Goal: Transaction & Acquisition: Purchase product/service

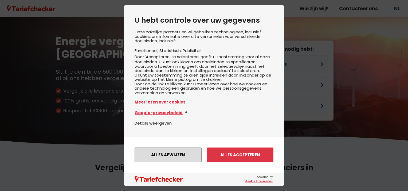
click at [180, 156] on button "Alles afwijzen" at bounding box center [168, 155] width 67 height 15
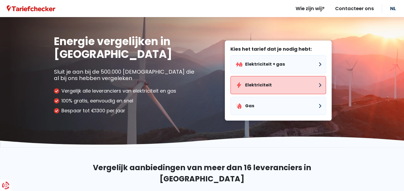
click at [254, 87] on button "Elektriciteit" at bounding box center [279, 85] width 96 height 18
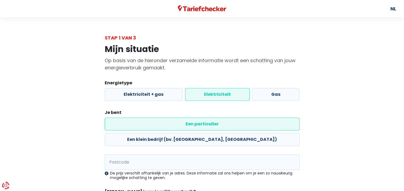
click at [186, 90] on label "Elektriciteit" at bounding box center [217, 94] width 65 height 13
click at [186, 90] on input "Elektriciteit" at bounding box center [217, 94] width 65 height 13
click at [205, 94] on label "Elektriciteit" at bounding box center [217, 94] width 65 height 13
click at [205, 94] on input "Elektriciteit" at bounding box center [217, 94] width 65 height 13
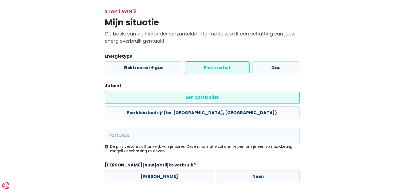
scroll to position [32, 0]
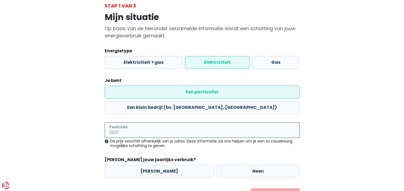
click at [164, 123] on input "Postcode" at bounding box center [202, 131] width 195 height 16
type input "8300"
click at [154, 165] on label "[PERSON_NAME]" at bounding box center [159, 171] width 109 height 13
click at [154, 165] on input "[PERSON_NAME]" at bounding box center [159, 171] width 109 height 13
radio input "true"
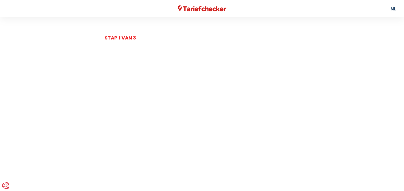
select select
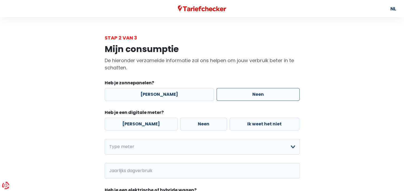
click at [248, 95] on label "Neen" at bounding box center [258, 94] width 83 height 13
click at [248, 95] on input "Neen" at bounding box center [258, 94] width 83 height 13
radio input "true"
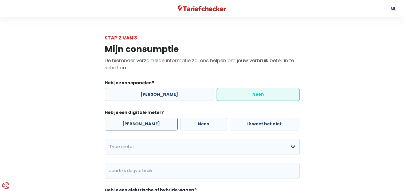
click at [143, 125] on label "[PERSON_NAME]" at bounding box center [141, 124] width 73 height 13
click at [143, 125] on input "[PERSON_NAME]" at bounding box center [141, 124] width 73 height 13
radio input "true"
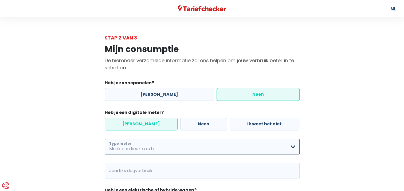
click at [137, 147] on select "Enkelvoudig Tweevoudig Enkelvoudig + uitsluitend nachttarief Tweevoudig + uitsl…" at bounding box center [202, 147] width 195 height 16
select select "day_night_bi_hourly"
click at [105, 140] on select "Enkelvoudig Tweevoudig Enkelvoudig + uitsluitend nachttarief Tweevoudig + uitsl…" at bounding box center [202, 147] width 195 height 16
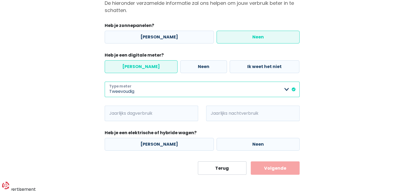
scroll to position [59, 0]
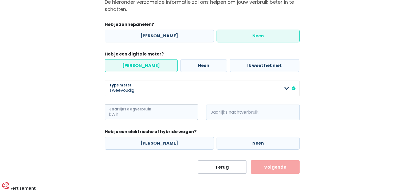
click at [160, 115] on input "Jaarlijks dagverbruik" at bounding box center [158, 113] width 79 height 16
type input "1934"
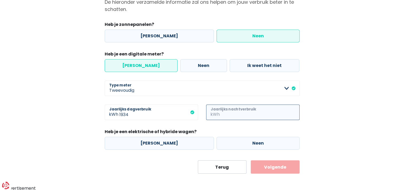
click at [233, 114] on input "Jaarlijks nachtverbruik" at bounding box center [260, 113] width 79 height 16
type input "3220"
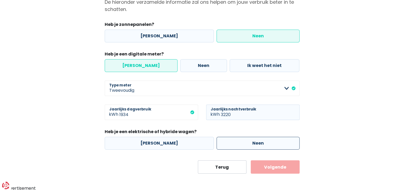
click at [247, 146] on label "Neen" at bounding box center [258, 143] width 83 height 13
click at [247, 146] on input "Neen" at bounding box center [258, 143] width 83 height 13
radio input "true"
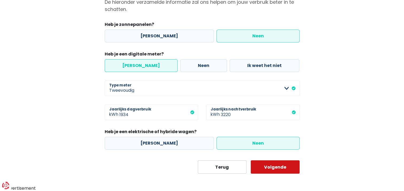
click at [268, 170] on button "Volgende" at bounding box center [275, 167] width 49 height 13
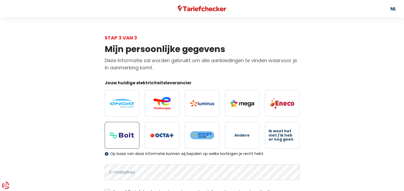
click at [120, 136] on img at bounding box center [122, 135] width 24 height 7
click at [120, 136] on input "radio" at bounding box center [122, 135] width 35 height 27
radio input "true"
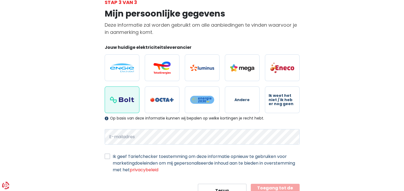
scroll to position [58, 0]
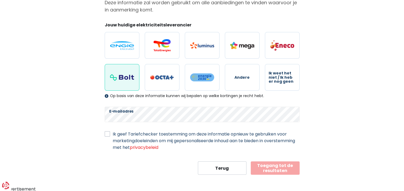
click at [113, 134] on label "Ik geef Tariefchecker toestemming om deze informatie opnieuw te gebruiken voor …" at bounding box center [206, 141] width 187 height 20
click at [107, 134] on input "Ik geef Tariefchecker toestemming om deze informatie opnieuw te gebruiken voor …" at bounding box center [107, 133] width 5 height 5
checkbox input "true"
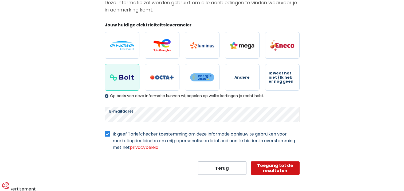
click at [273, 168] on button "Toegang tot de resultaten" at bounding box center [275, 168] width 49 height 13
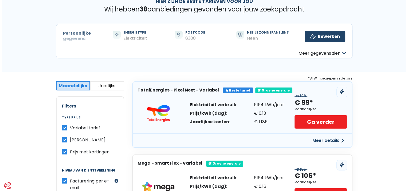
scroll to position [43, 0]
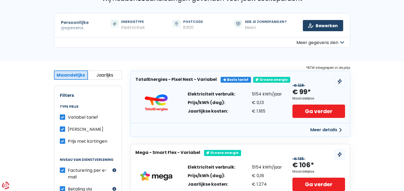
click at [322, 131] on button "Meer details" at bounding box center [326, 130] width 38 height 10
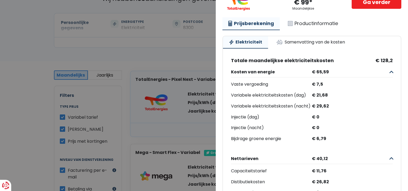
scroll to position [0, 0]
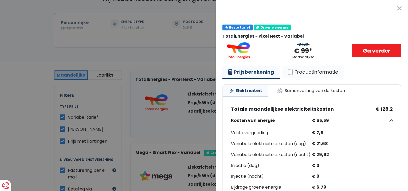
click at [315, 71] on link "Productinformatie" at bounding box center [313, 72] width 62 height 12
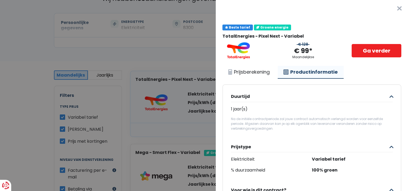
drag, startPoint x: 406, startPoint y: 2, endPoint x: 380, endPoint y: 168, distance: 167.5
click at [380, 168] on span "100% groen" at bounding box center [352, 171] width 81 height 8
drag, startPoint x: 403, startPoint y: 183, endPoint x: 291, endPoint y: 159, distance: 114.5
drag, startPoint x: 291, startPoint y: 159, endPoint x: 351, endPoint y: 172, distance: 62.1
drag, startPoint x: 351, startPoint y: 172, endPoint x: 356, endPoint y: 181, distance: 9.6
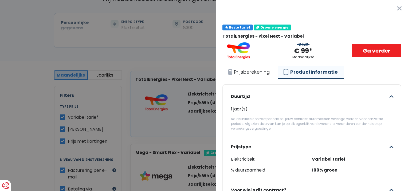
click at [249, 72] on link "Prijsberekening" at bounding box center [249, 72] width 53 height 12
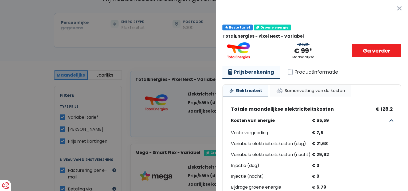
click at [334, 91] on link "Samenvatting van de kosten" at bounding box center [311, 91] width 81 height 12
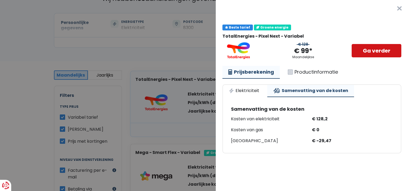
click at [369, 50] on link "Ga verder" at bounding box center [377, 50] width 50 height 13
click at [247, 71] on link "Prijsberekening" at bounding box center [251, 72] width 57 height 13
click at [247, 69] on link "Prijsberekening" at bounding box center [251, 72] width 57 height 13
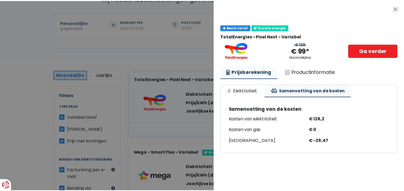
scroll to position [58, 0]
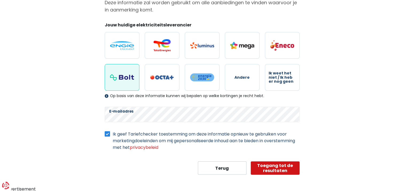
click at [274, 168] on button "Toegang tot de resultaten" at bounding box center [275, 168] width 49 height 13
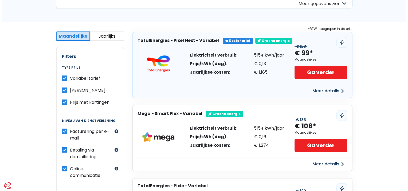
scroll to position [86, 0]
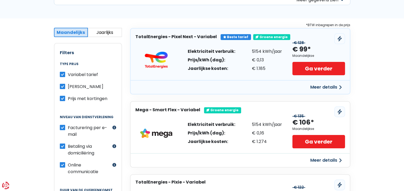
click at [317, 89] on button "Meer details" at bounding box center [326, 88] width 38 height 10
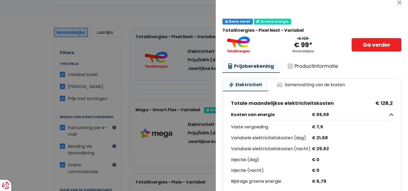
scroll to position [0, 0]
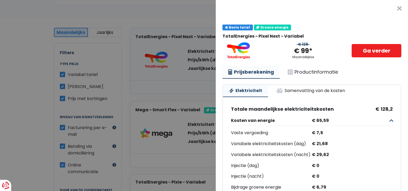
click at [261, 72] on link "Prijsberekening" at bounding box center [251, 72] width 57 height 13
click at [255, 91] on link "Elektriciteit" at bounding box center [245, 91] width 45 height 12
click at [305, 70] on link "Productinformatie" at bounding box center [313, 72] width 62 height 12
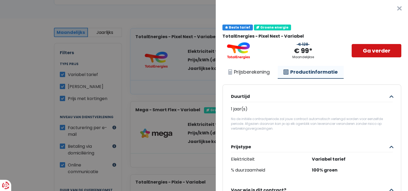
click at [367, 51] on link "Ga verder" at bounding box center [377, 50] width 50 height 13
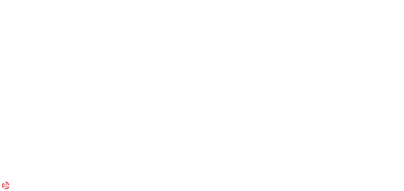
scroll to position [58, 0]
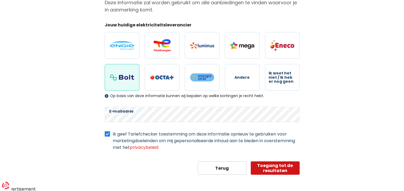
click at [272, 168] on button "Toegang tot de resultaten" at bounding box center [275, 168] width 49 height 13
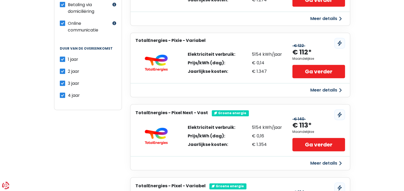
scroll to position [235, 0]
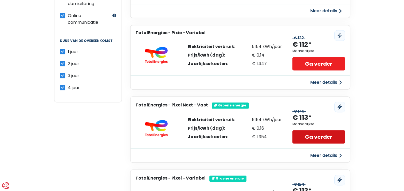
click at [317, 136] on link "Ga verder" at bounding box center [319, 136] width 52 height 13
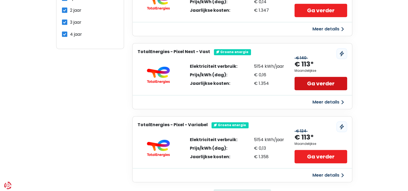
scroll to position [299, 0]
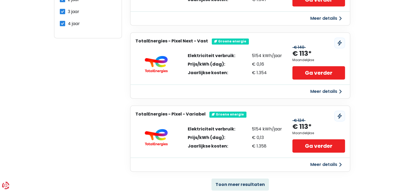
click at [326, 163] on button "Meer details" at bounding box center [326, 165] width 38 height 10
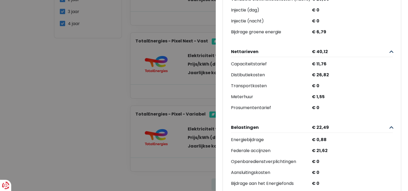
scroll to position [135, 0]
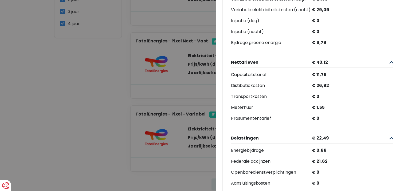
click at [383, 68] on button "Nettarieven € 40,12" at bounding box center [312, 62] width 162 height 11
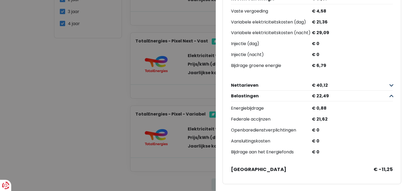
scroll to position [123, 0]
click at [384, 80] on button "Nettarieven € 40,12" at bounding box center [312, 85] width 162 height 11
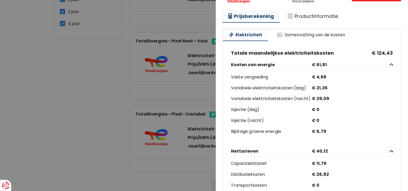
scroll to position [21, 0]
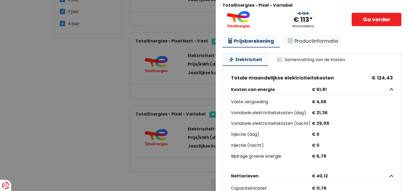
click at [316, 40] on link "Productinformatie" at bounding box center [313, 41] width 62 height 12
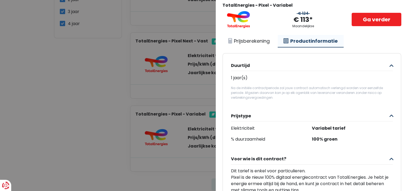
click at [400, 184] on Variabel___BV_modal_body_ "TotalEnergies - Pixel - Variabel € 124 € 113* Maandelijkse Ga verder Prijsberek…" at bounding box center [312, 183] width 192 height 375
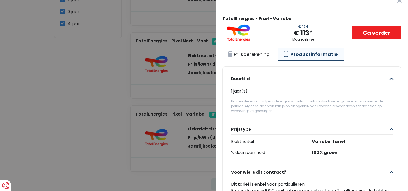
scroll to position [0, 0]
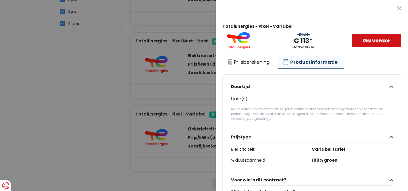
click at [366, 42] on link "Ga verder" at bounding box center [377, 40] width 50 height 13
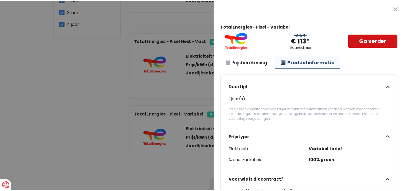
scroll to position [58, 0]
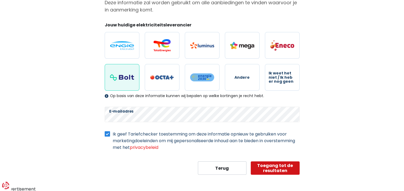
click at [264, 166] on button "Toegang tot de resultaten" at bounding box center [275, 168] width 49 height 13
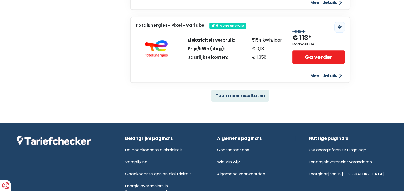
scroll to position [407, 0]
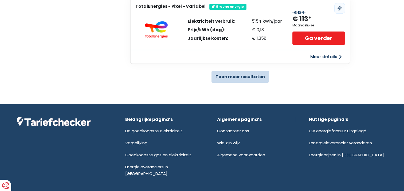
click at [252, 72] on button "Toon meer resultaten" at bounding box center [240, 77] width 57 height 12
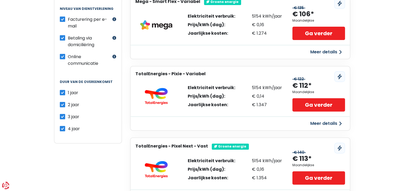
scroll to position [196, 0]
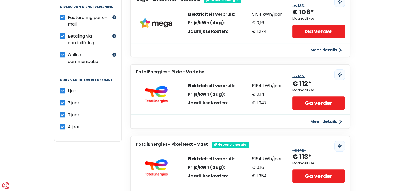
click at [340, 144] on icon at bounding box center [340, 146] width 4 height 5
click at [327, 176] on link "Ga verder" at bounding box center [319, 176] width 52 height 13
